Goal: Communication & Community: Connect with others

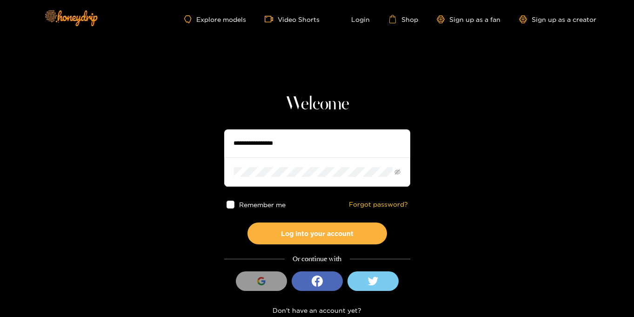
type input "**********"
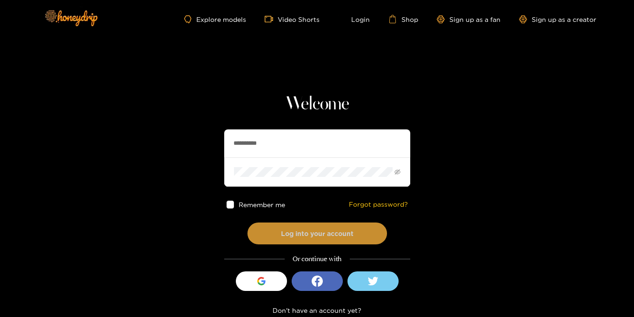
click at [325, 240] on button "Log into your account" at bounding box center [316, 233] width 139 height 22
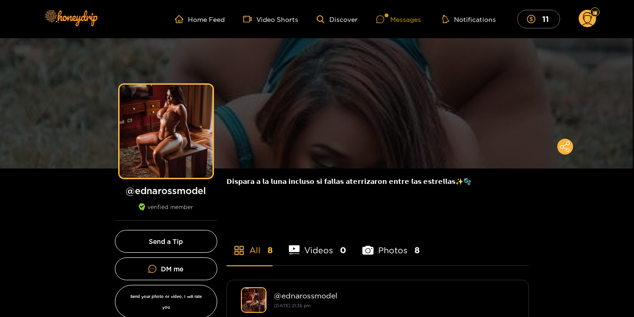
click at [407, 19] on div "Messages" at bounding box center [398, 19] width 45 height 11
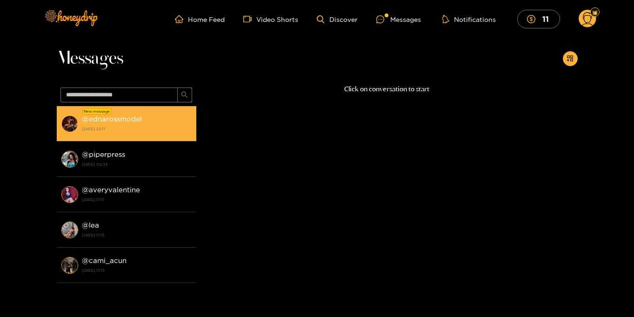
click at [165, 124] on div "@ ednarossmodel 16 September 2025 23:17" at bounding box center [137, 123] width 110 height 21
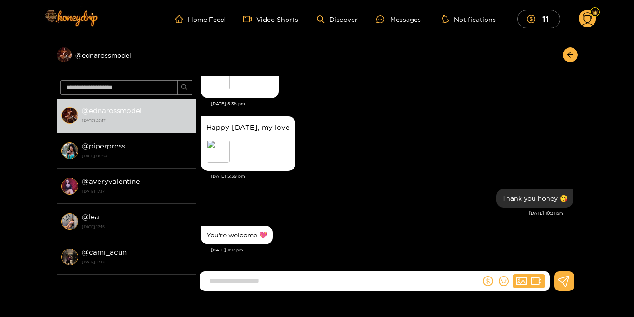
scroll to position [0, 0]
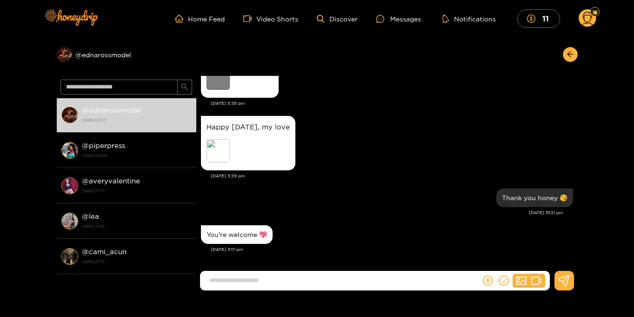
click at [215, 82] on div "Preview" at bounding box center [217, 77] width 23 height 23
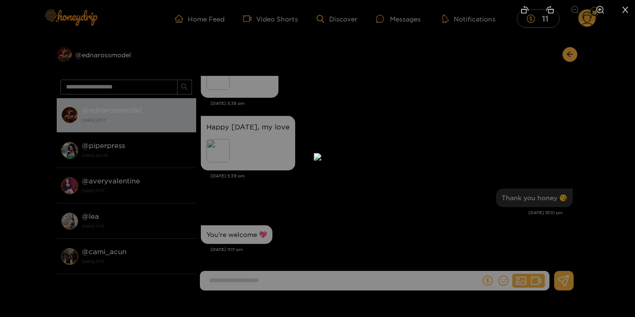
click at [626, 12] on icon "close" at bounding box center [625, 10] width 8 height 8
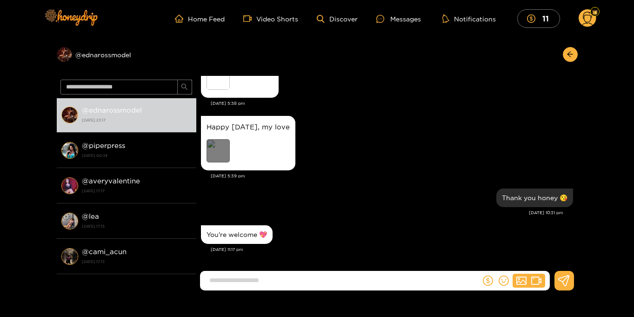
click at [221, 151] on div "Preview" at bounding box center [217, 150] width 23 height 23
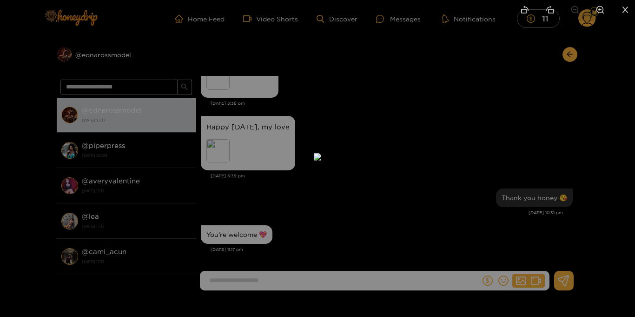
click at [627, 8] on icon "close" at bounding box center [625, 10] width 8 height 8
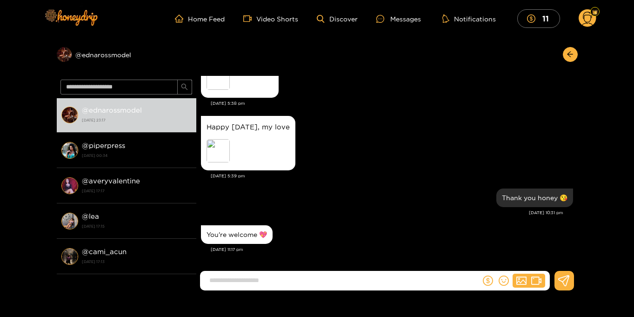
click at [589, 20] on circle at bounding box center [587, 18] width 18 height 18
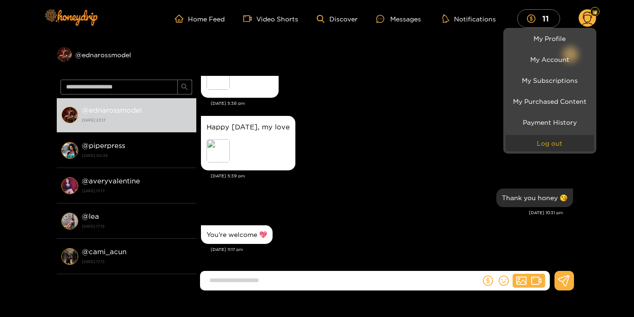
click at [569, 139] on button "Log out" at bounding box center [549, 143] width 88 height 16
